Goal: Book appointment/travel/reservation

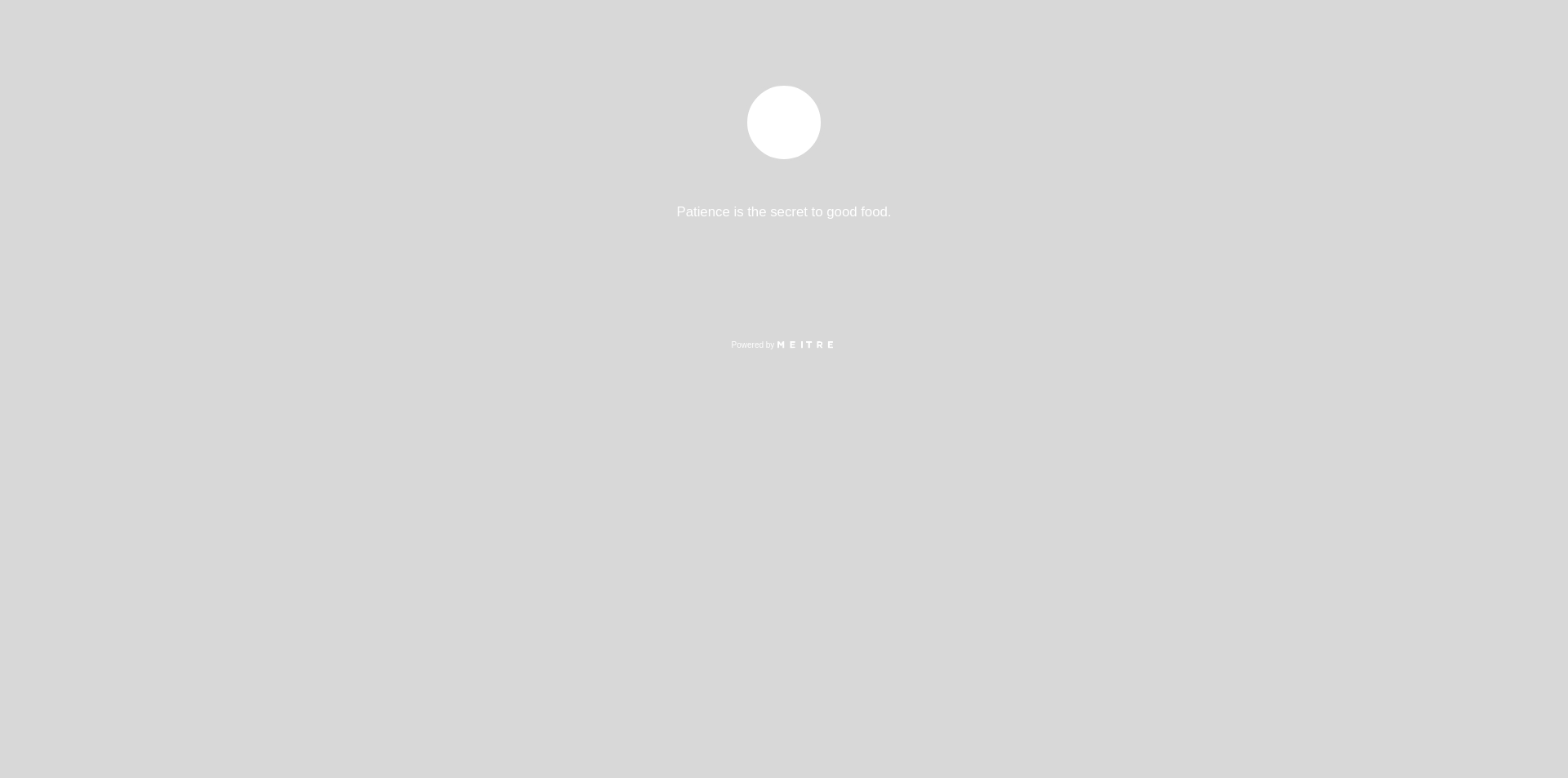
select select "es"
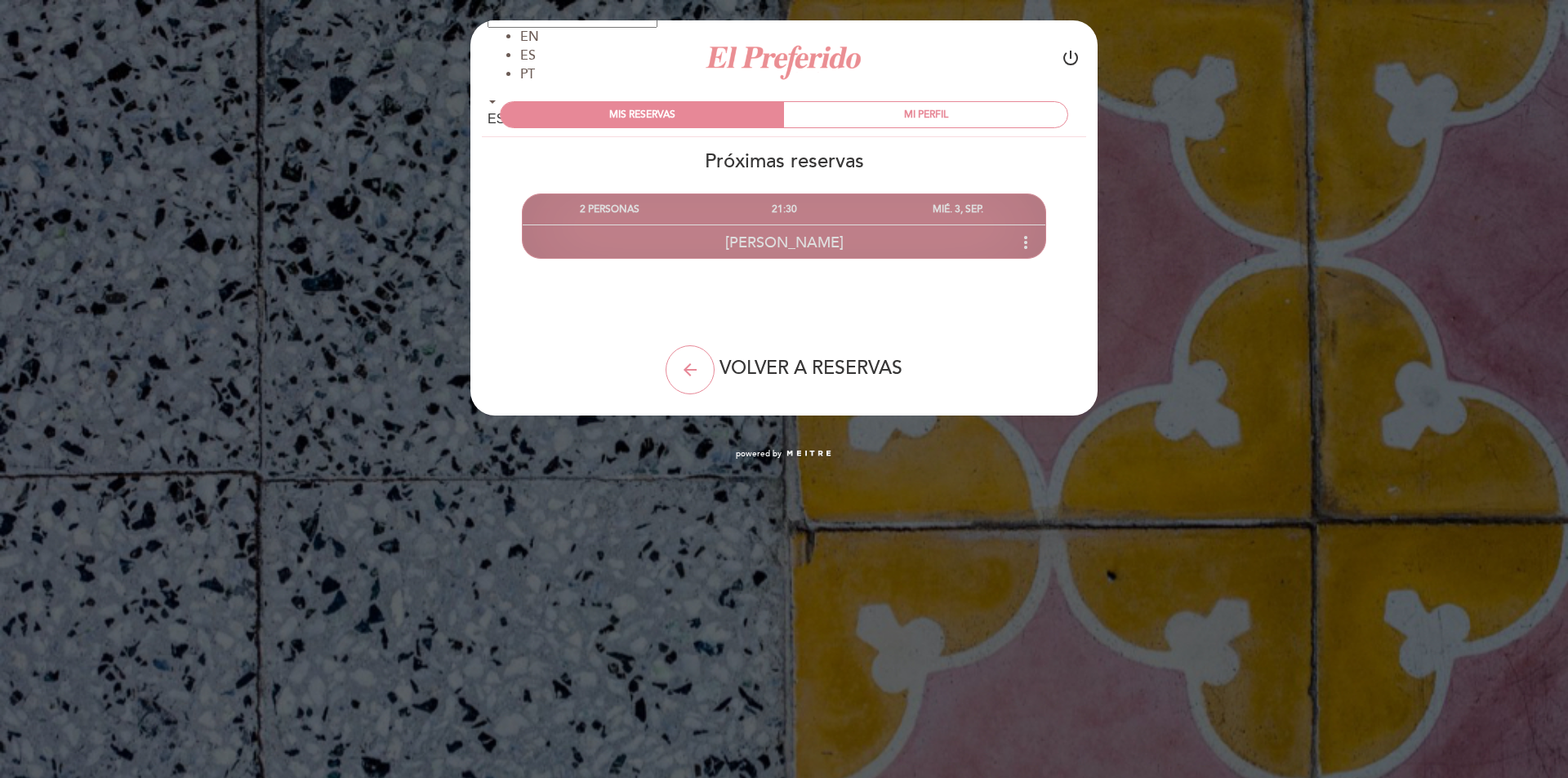
click at [1020, 240] on icon "more_vert" at bounding box center [1025, 243] width 19 height 19
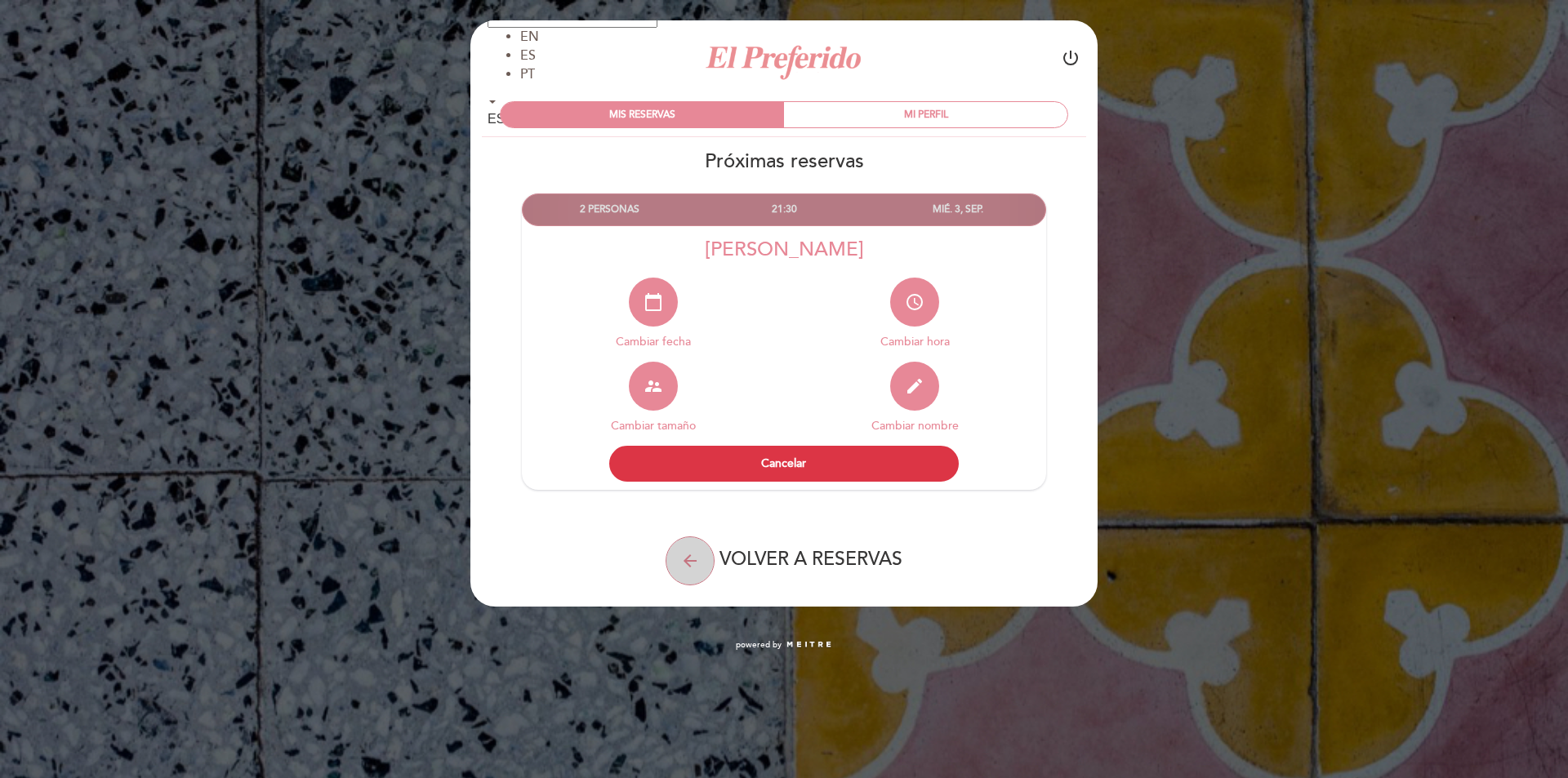
click at [689, 565] on icon "arrow_back" at bounding box center [690, 561] width 19 height 19
select select "es"
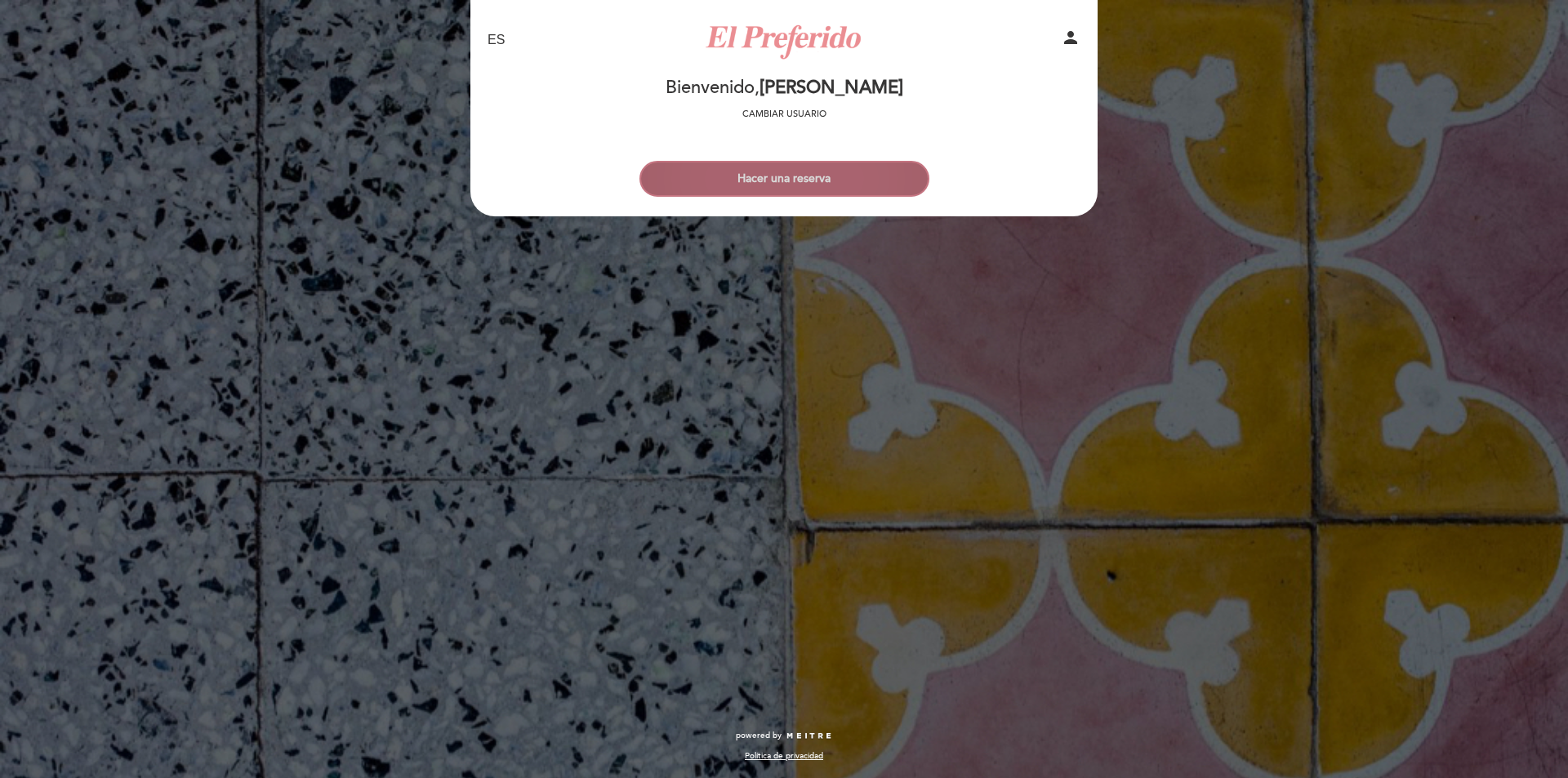
click at [762, 180] on button "Hacer una reserva" at bounding box center [784, 178] width 290 height 36
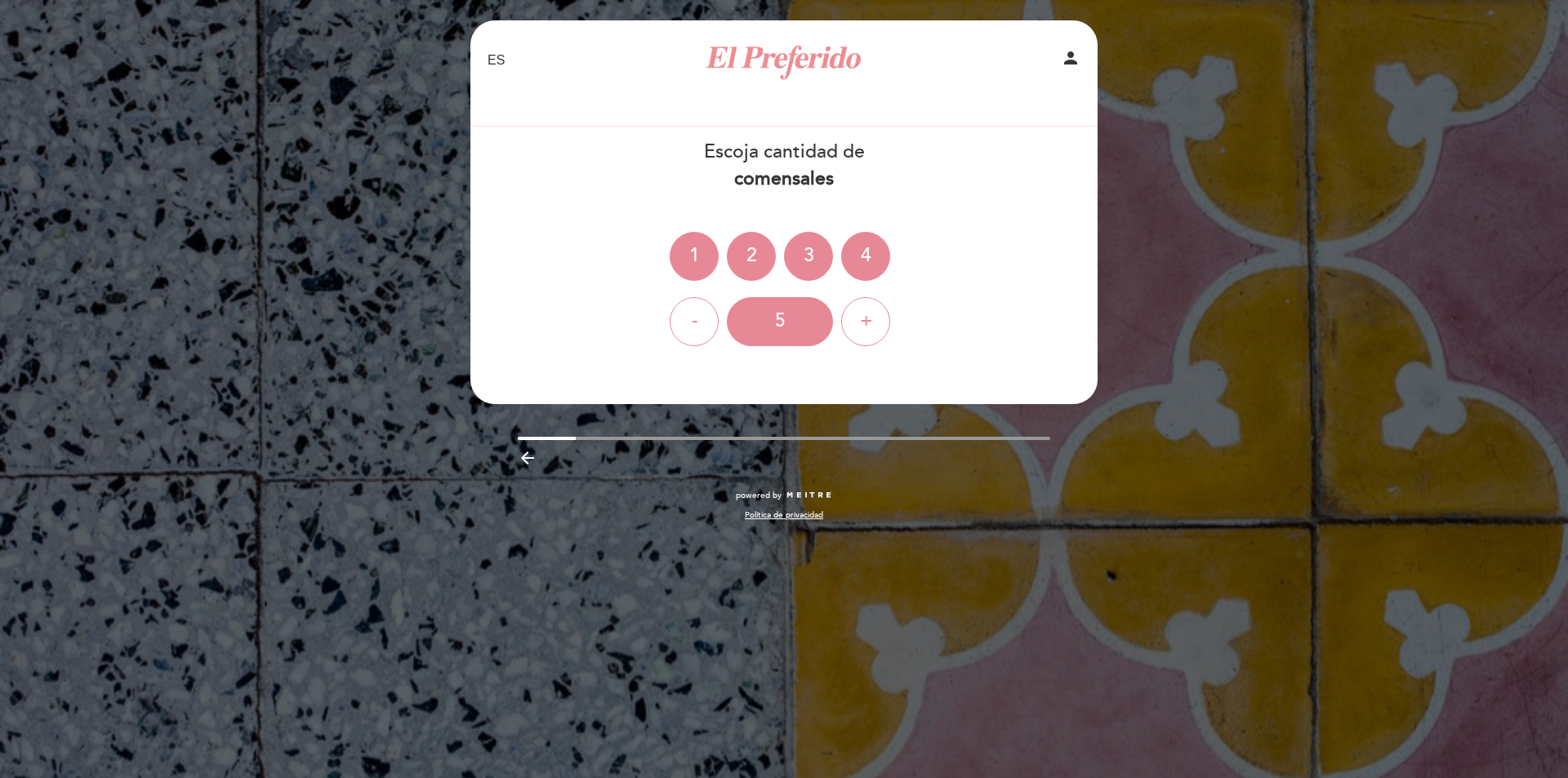
click at [1072, 50] on icon "person" at bounding box center [1070, 58] width 19 height 19
select select "es"
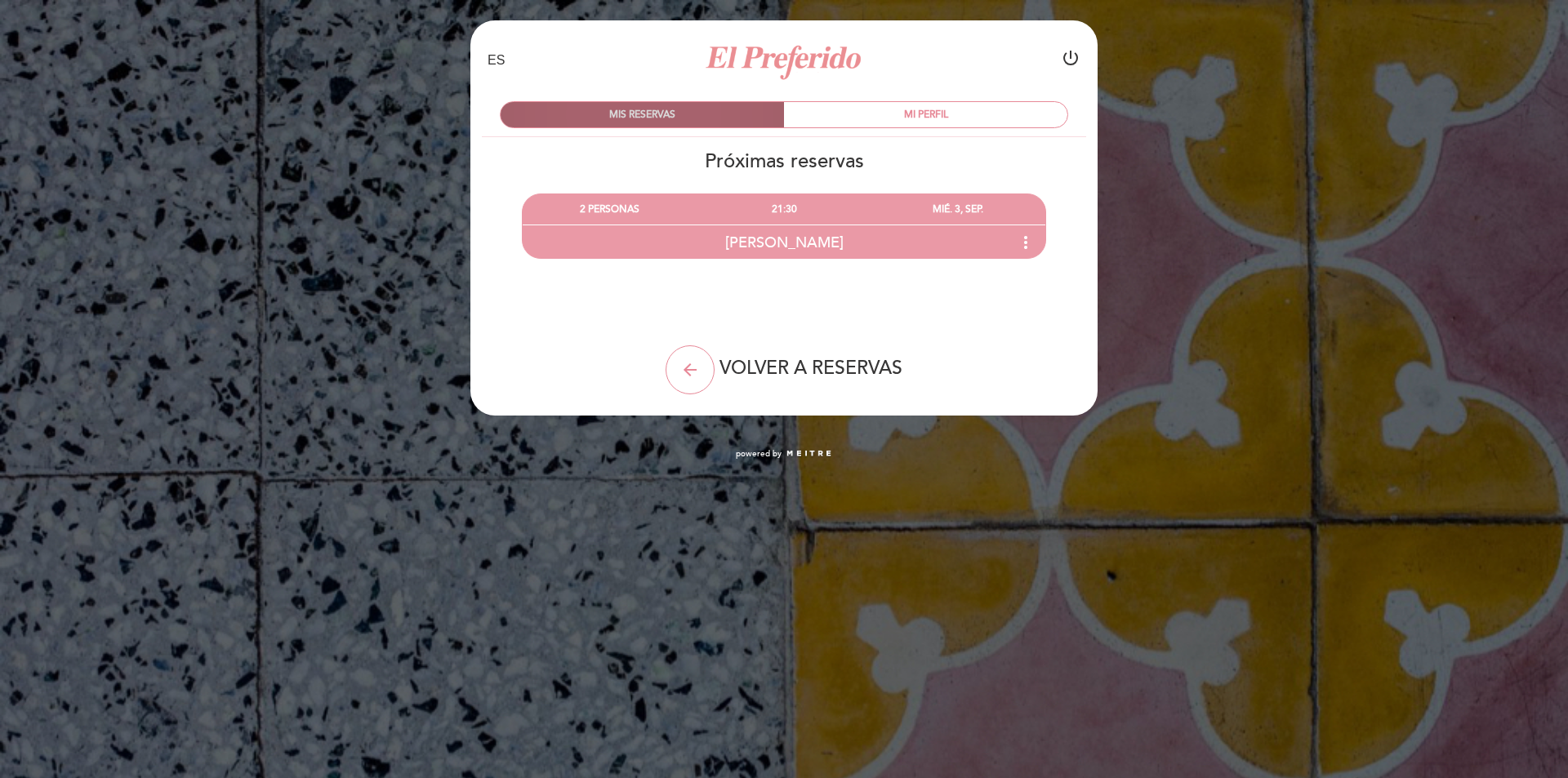
click at [631, 110] on div "MIS RESERVAS" at bounding box center [642, 115] width 283 height 25
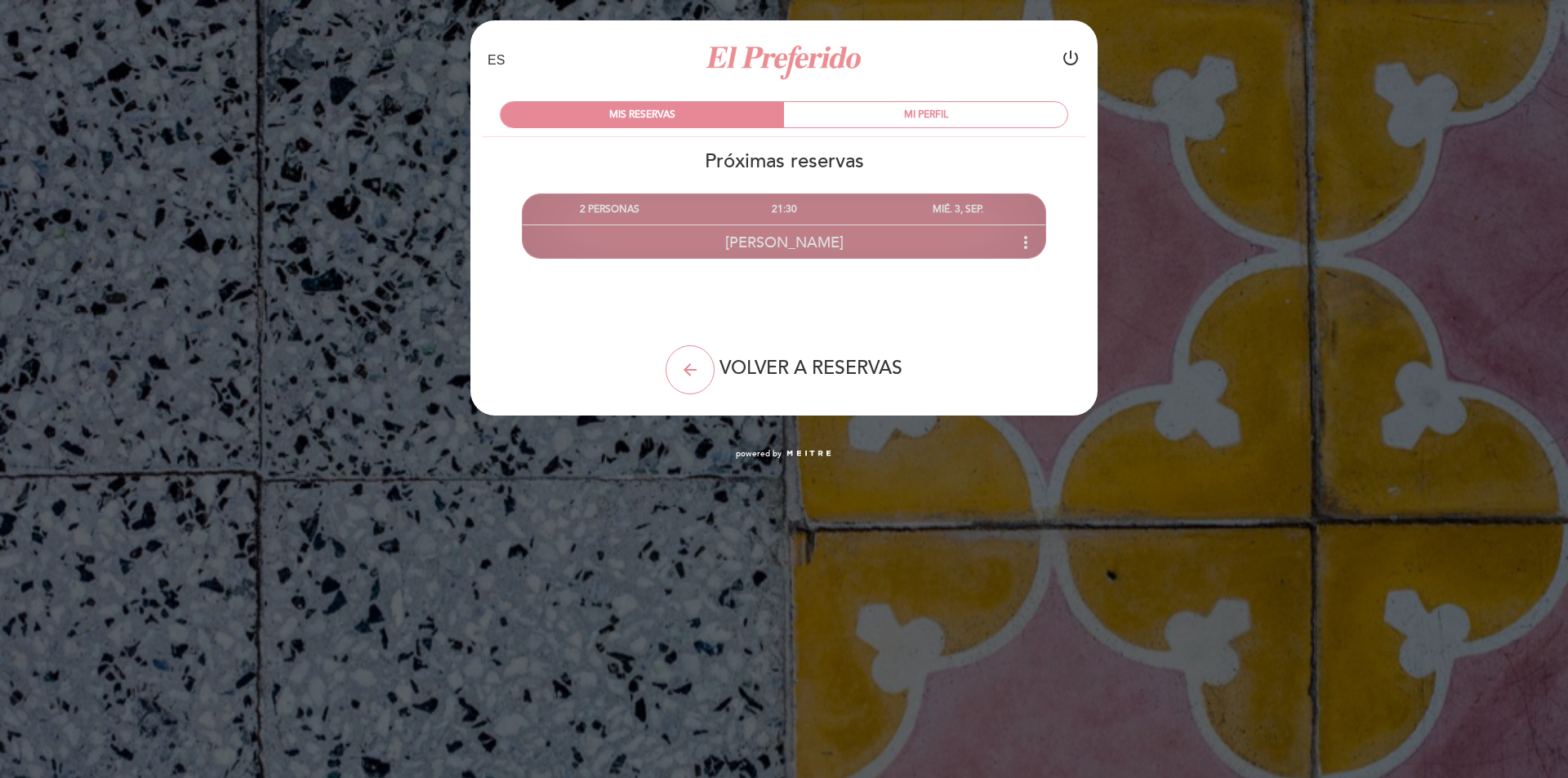
click at [784, 207] on div "21:30" at bounding box center [784, 209] width 174 height 30
